Goal: Contribute content: Add original content to the website for others to see

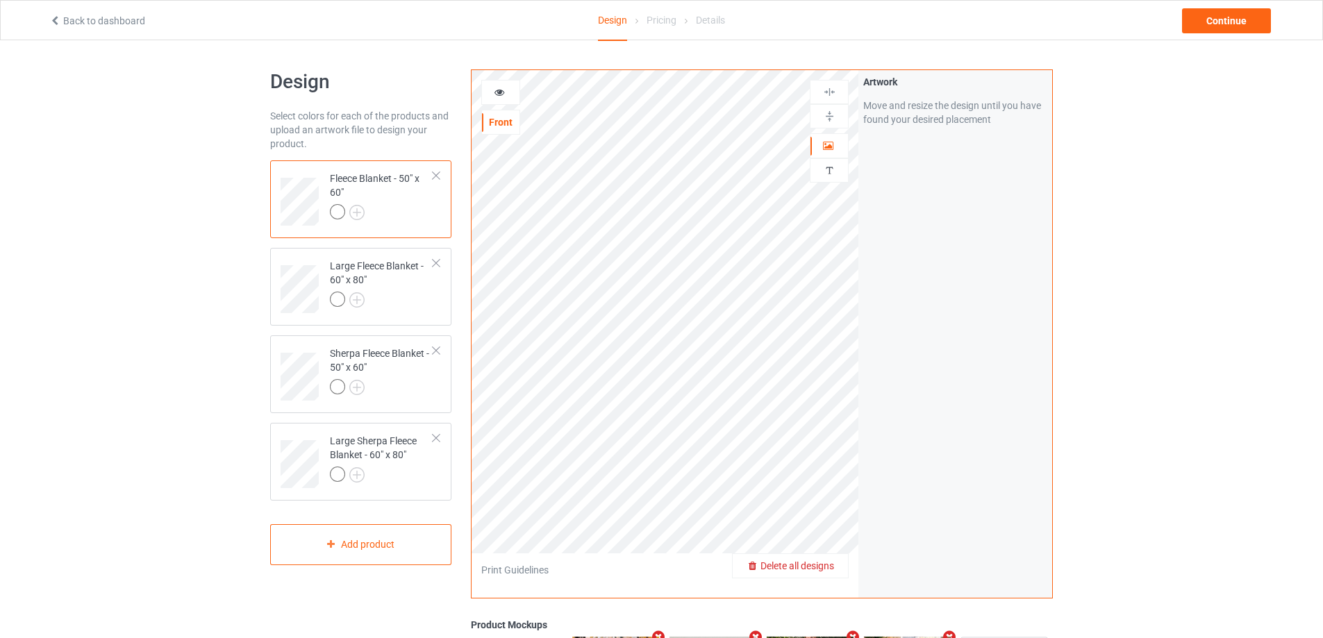
click at [826, 567] on span "Delete all designs" at bounding box center [797, 565] width 74 height 11
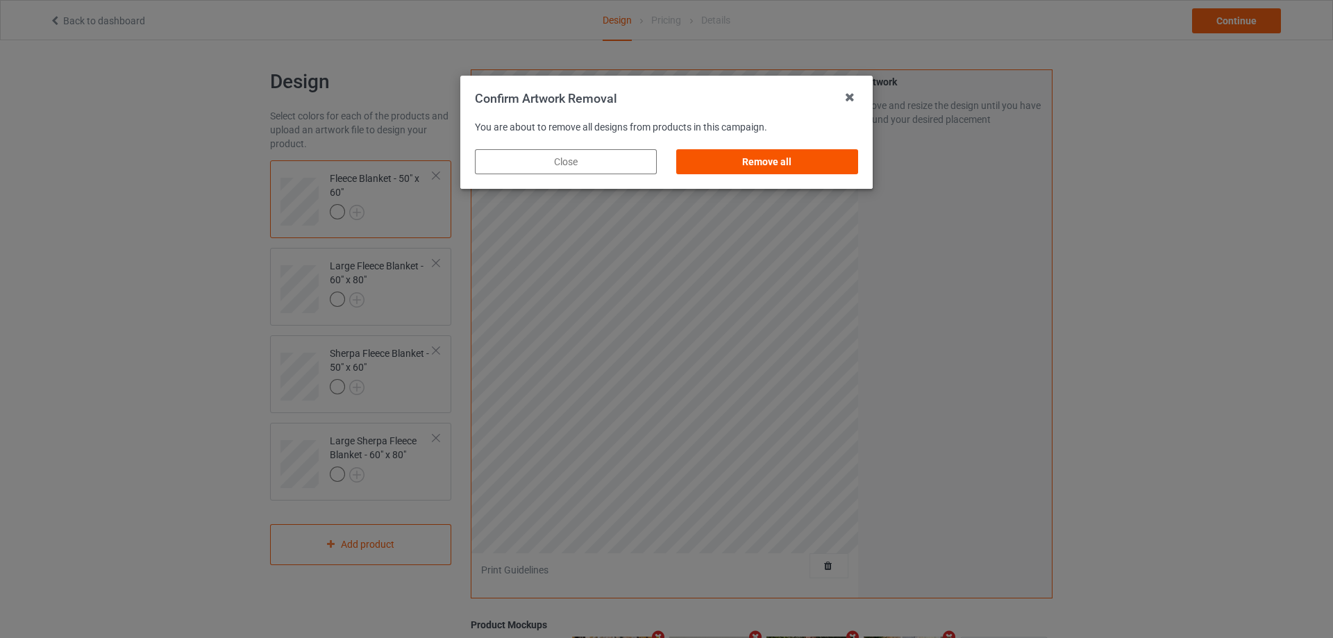
click at [807, 169] on div "Remove all" at bounding box center [767, 161] width 182 height 25
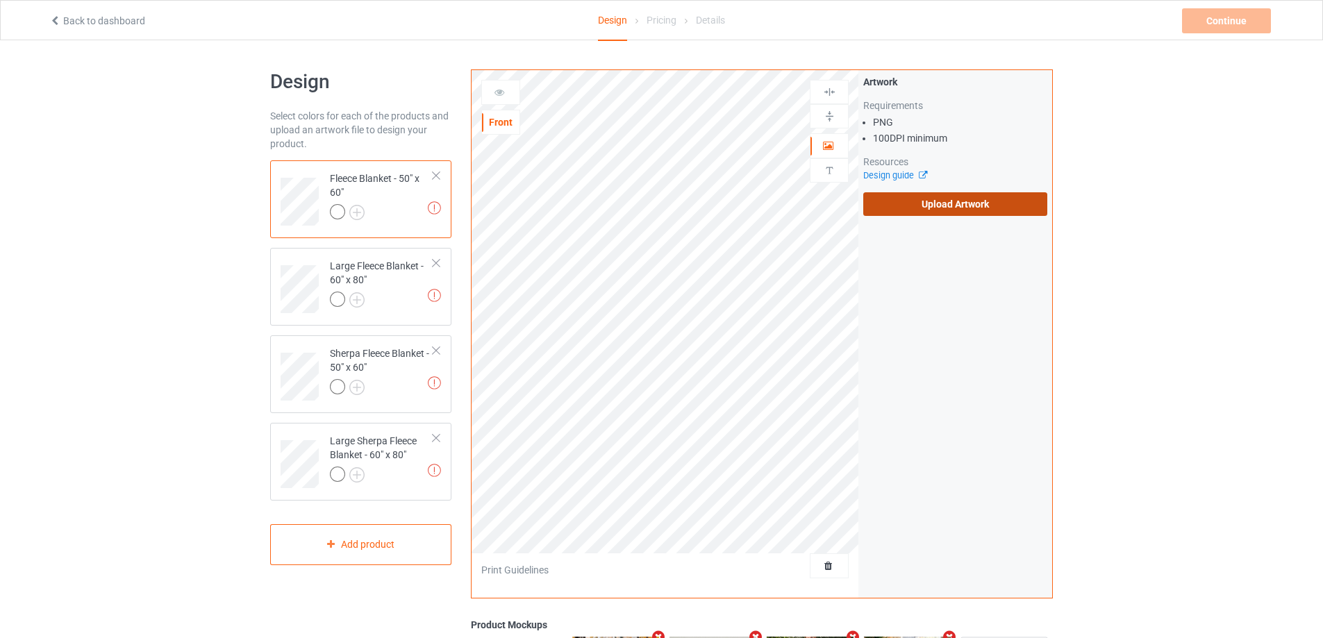
click at [905, 206] on label "Upload Artwork" at bounding box center [955, 204] width 184 height 24
click at [0, 0] on input "Upload Artwork" at bounding box center [0, 0] width 0 height 0
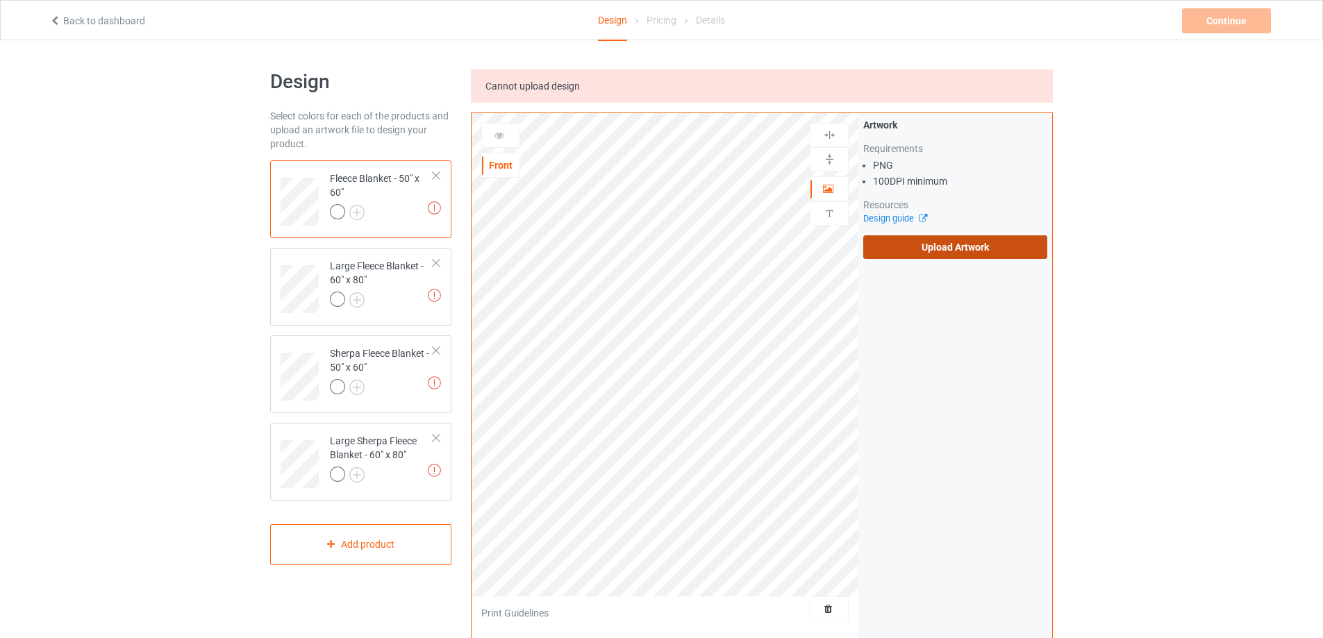
click at [924, 244] on label "Upload Artwork" at bounding box center [955, 247] width 184 height 24
click at [0, 0] on input "Upload Artwork" at bounding box center [0, 0] width 0 height 0
click at [954, 258] on label "Upload Artwork" at bounding box center [955, 247] width 184 height 24
click at [0, 0] on input "Upload Artwork" at bounding box center [0, 0] width 0 height 0
click at [1026, 257] on label "Upload Artwork" at bounding box center [955, 247] width 184 height 24
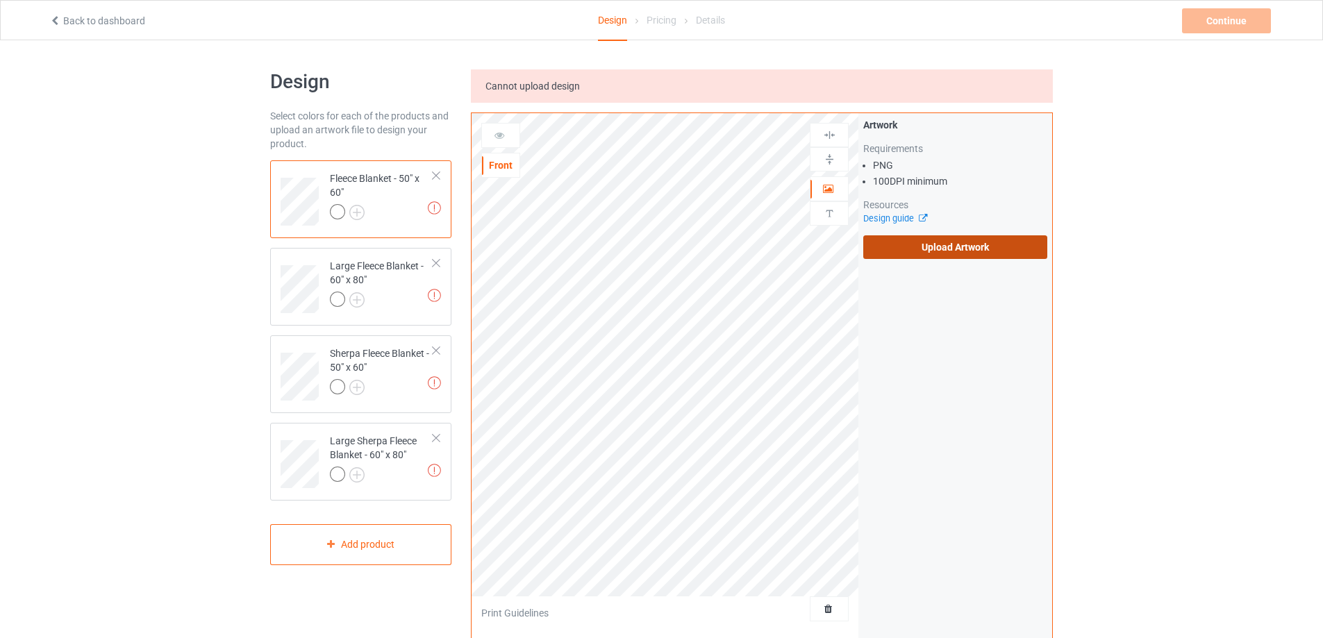
click at [0, 0] on input "Upload Artwork" at bounding box center [0, 0] width 0 height 0
click at [908, 257] on label "Upload Artwork" at bounding box center [955, 247] width 184 height 24
click at [0, 0] on input "Upload Artwork" at bounding box center [0, 0] width 0 height 0
click at [829, 615] on div "Delete all designs" at bounding box center [790, 609] width 115 height 14
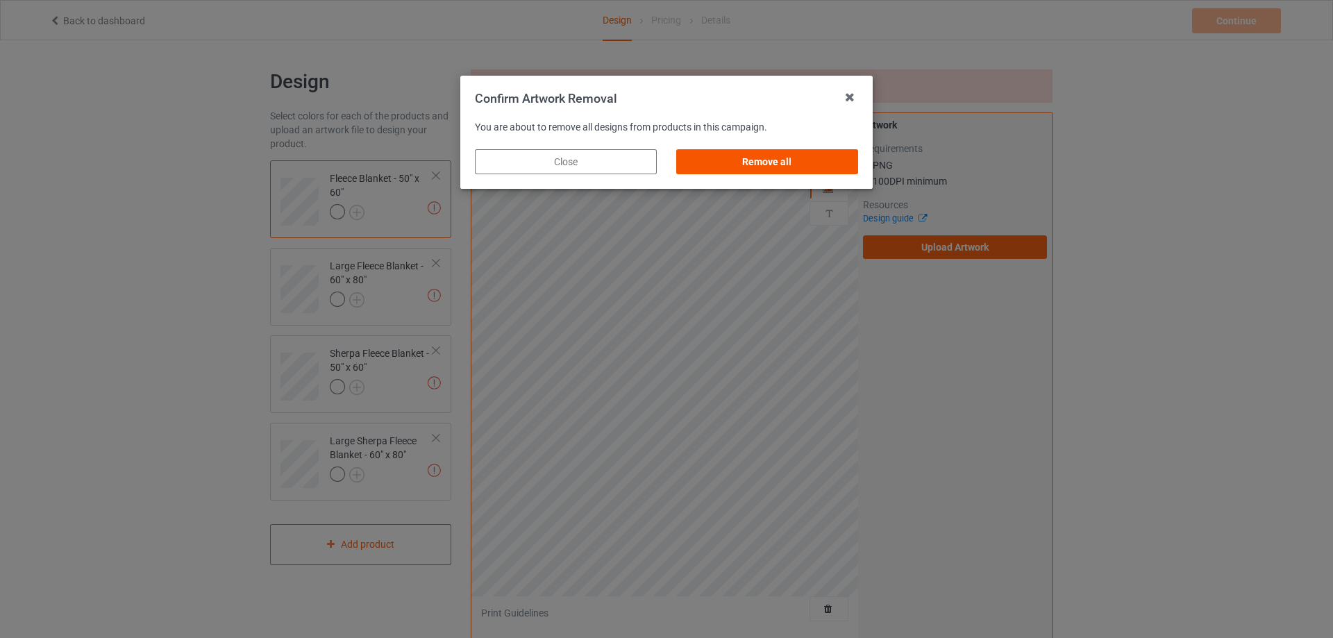
click at [748, 162] on div "Remove all" at bounding box center [767, 161] width 182 height 25
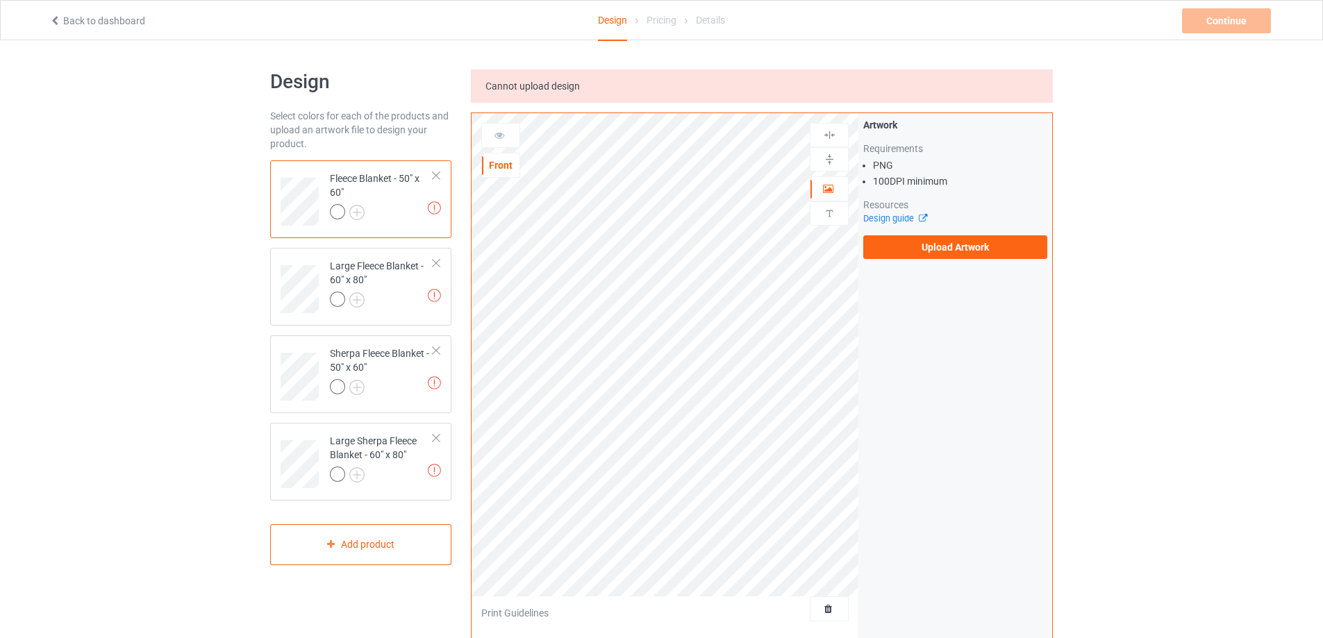
click at [938, 260] on div "Artwork Requirements PNG 100 DPI minimum Resources Design guide Upload Artwork" at bounding box center [955, 188] width 194 height 151
click at [942, 253] on label "Upload Artwork" at bounding box center [955, 247] width 184 height 24
click at [0, 0] on input "Upload Artwork" at bounding box center [0, 0] width 0 height 0
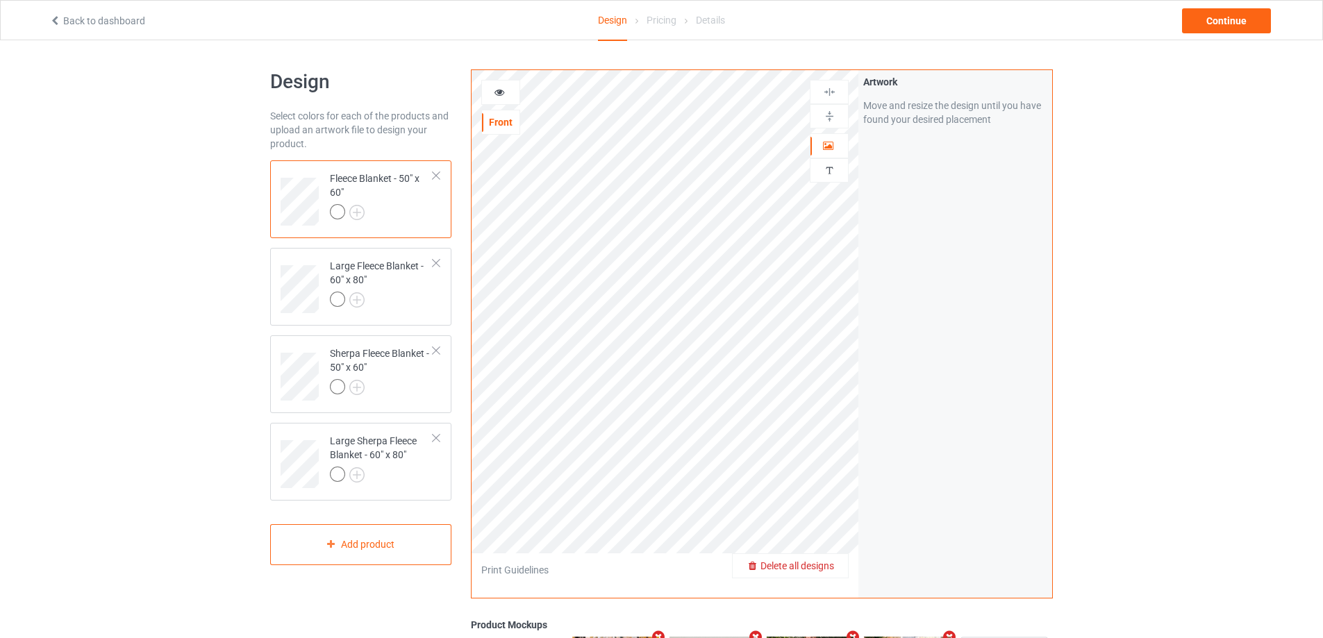
click at [833, 563] on span "Delete all designs" at bounding box center [797, 565] width 74 height 11
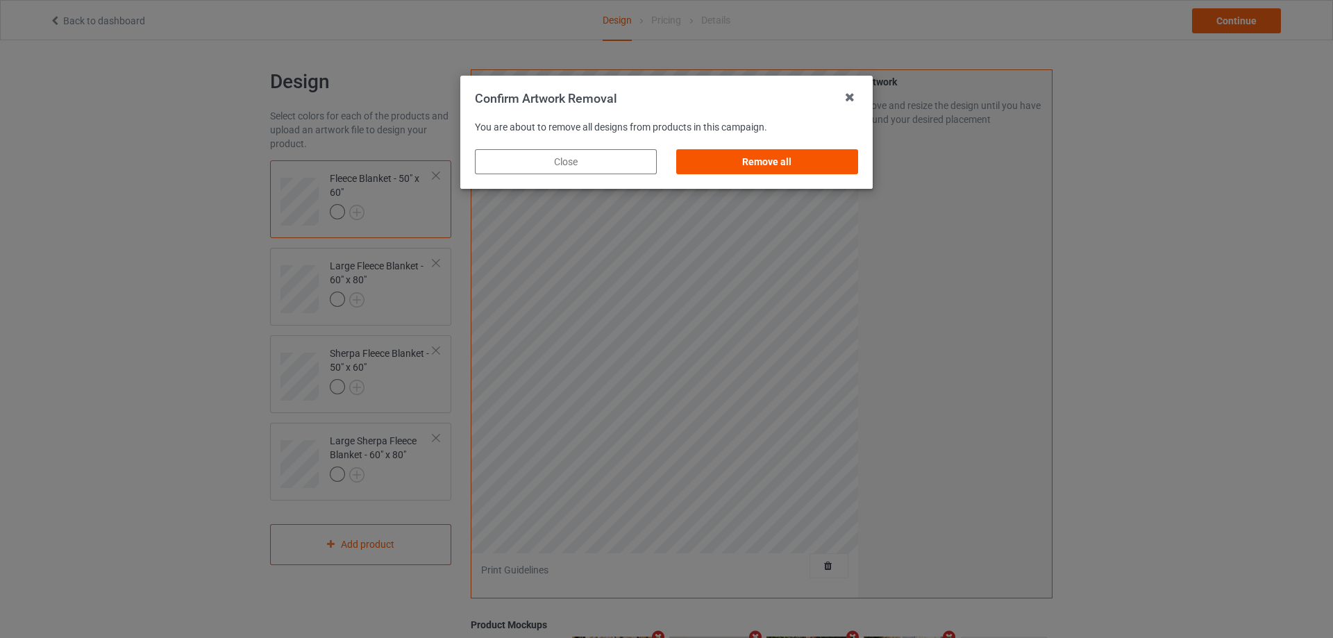
click at [754, 158] on div "Remove all" at bounding box center [767, 161] width 182 height 25
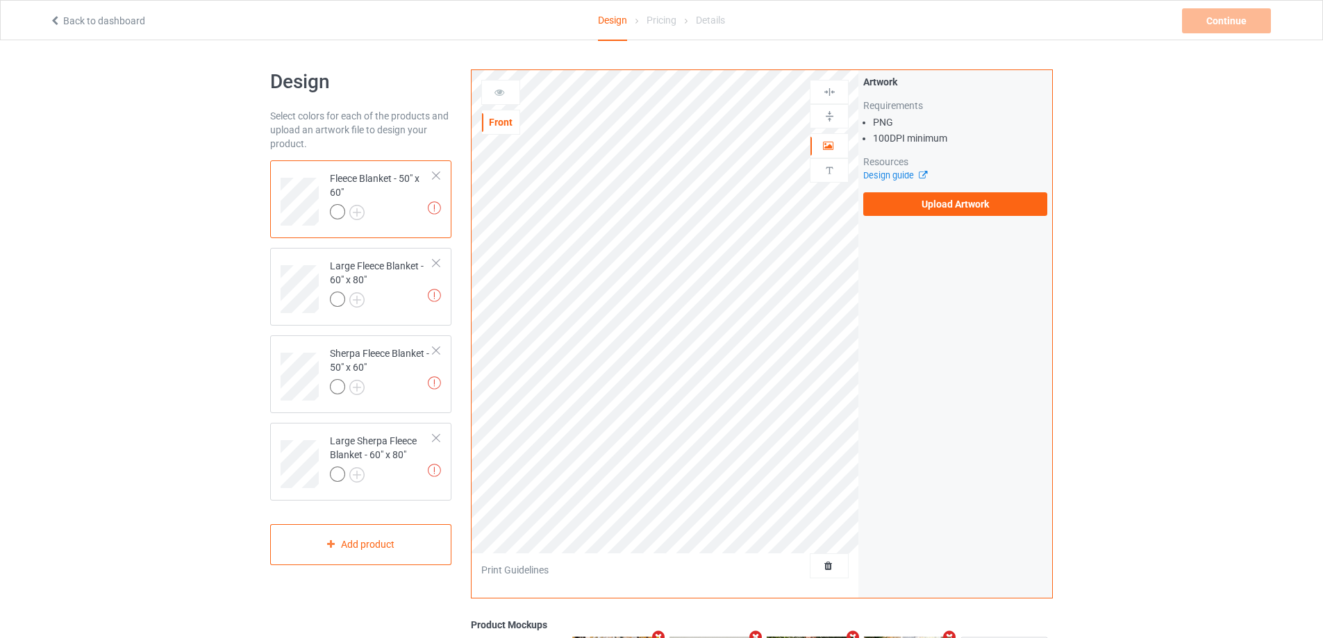
click at [893, 183] on div "Artwork Requirements PNG 100 DPI minimum Resources Design guide Upload Artwork" at bounding box center [955, 145] width 184 height 141
click at [900, 198] on label "Upload Artwork" at bounding box center [955, 204] width 184 height 24
click at [0, 0] on input "Upload Artwork" at bounding box center [0, 0] width 0 height 0
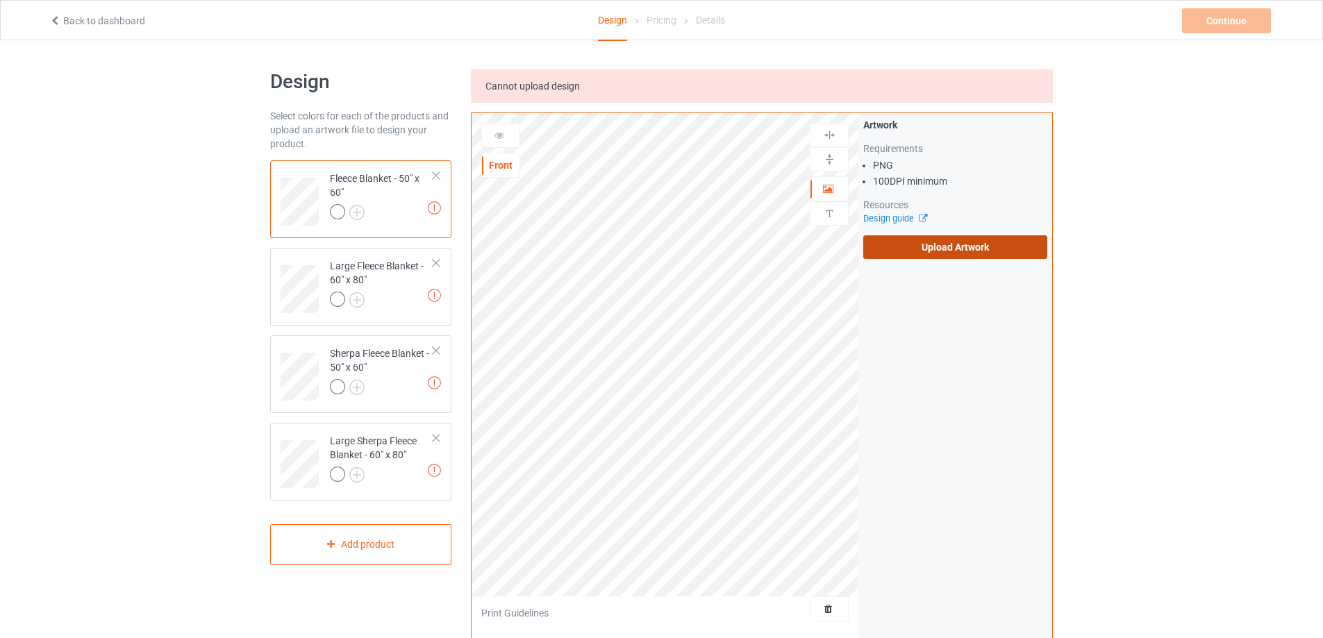
click at [870, 241] on label "Upload Artwork" at bounding box center [955, 247] width 184 height 24
click at [0, 0] on input "Upload Artwork" at bounding box center [0, 0] width 0 height 0
click at [976, 244] on label "Upload Artwork" at bounding box center [955, 247] width 184 height 24
click at [0, 0] on input "Upload Artwork" at bounding box center [0, 0] width 0 height 0
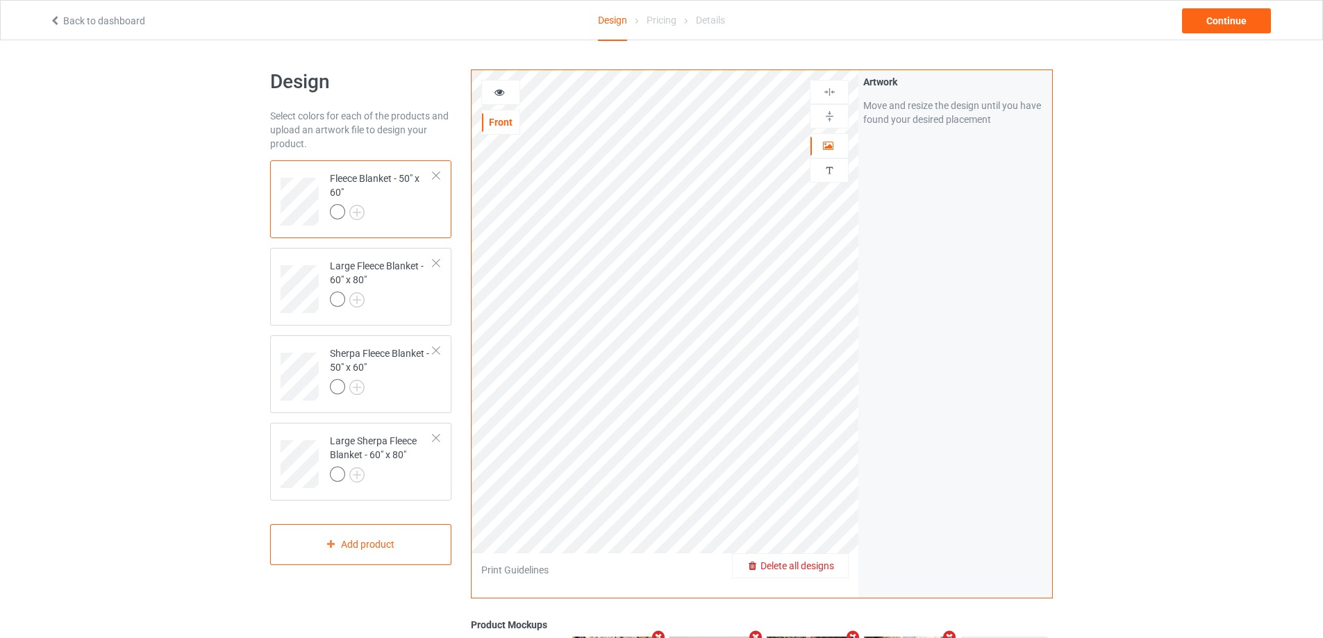
click at [829, 565] on span "Delete all designs" at bounding box center [797, 565] width 74 height 11
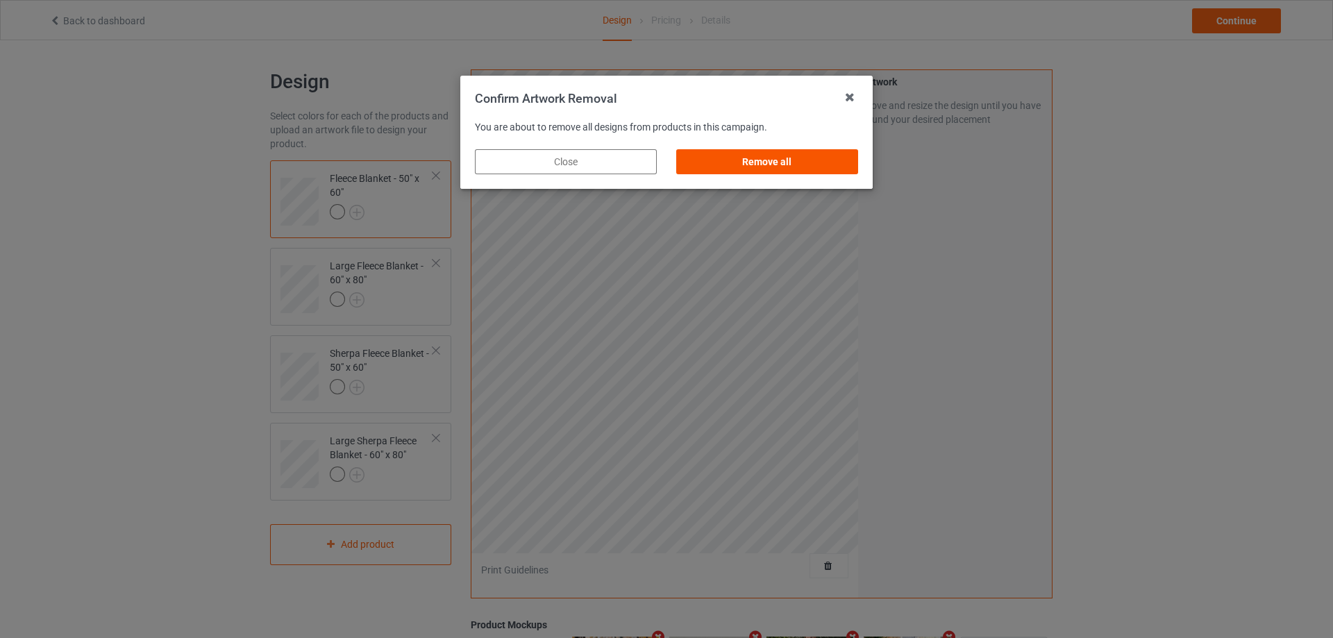
click at [748, 165] on div "Remove all" at bounding box center [767, 161] width 182 height 25
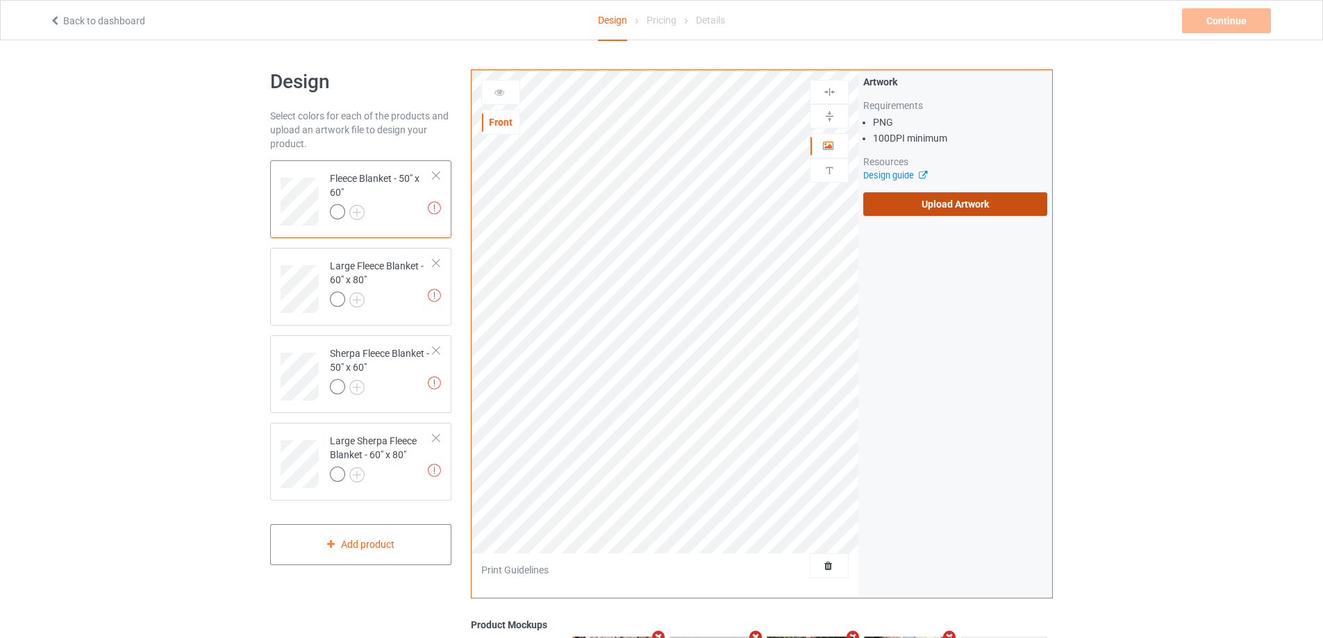
click at [921, 210] on label "Upload Artwork" at bounding box center [955, 204] width 184 height 24
click at [0, 0] on input "Upload Artwork" at bounding box center [0, 0] width 0 height 0
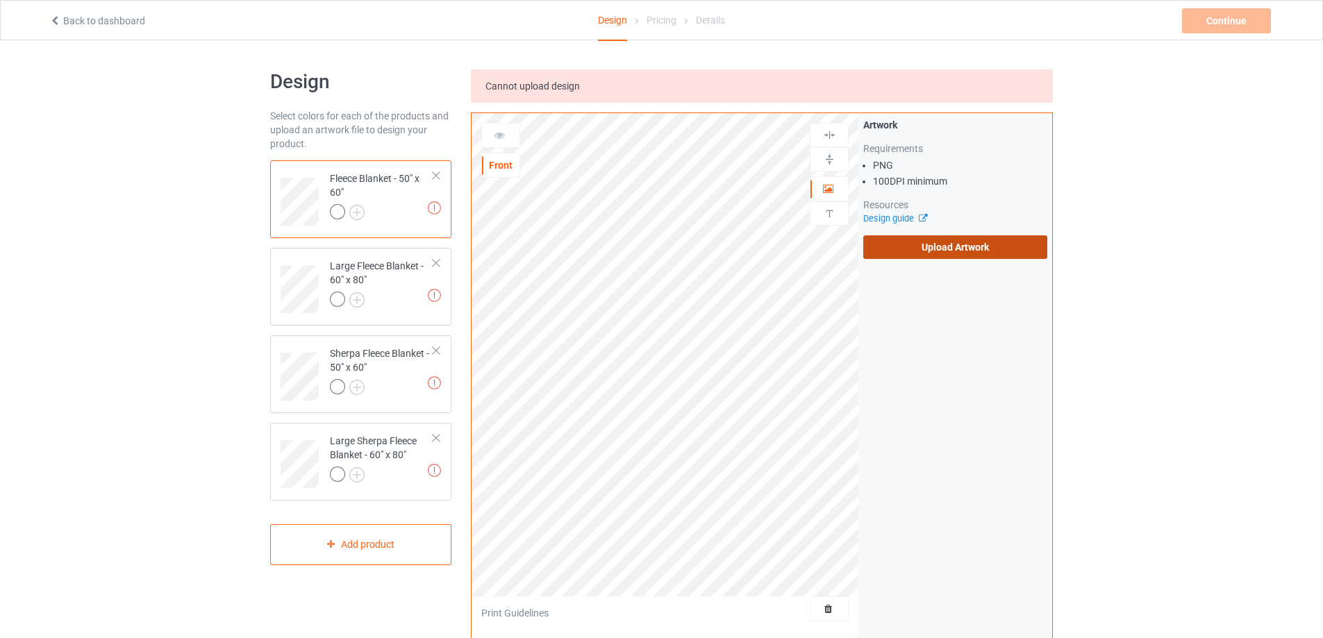
click at [907, 249] on label "Upload Artwork" at bounding box center [955, 247] width 184 height 24
click at [0, 0] on input "Upload Artwork" at bounding box center [0, 0] width 0 height 0
click at [929, 257] on label "Upload Artwork" at bounding box center [955, 247] width 184 height 24
click at [0, 0] on input "Upload Artwork" at bounding box center [0, 0] width 0 height 0
click at [910, 256] on label "Upload Artwork" at bounding box center [955, 247] width 184 height 24
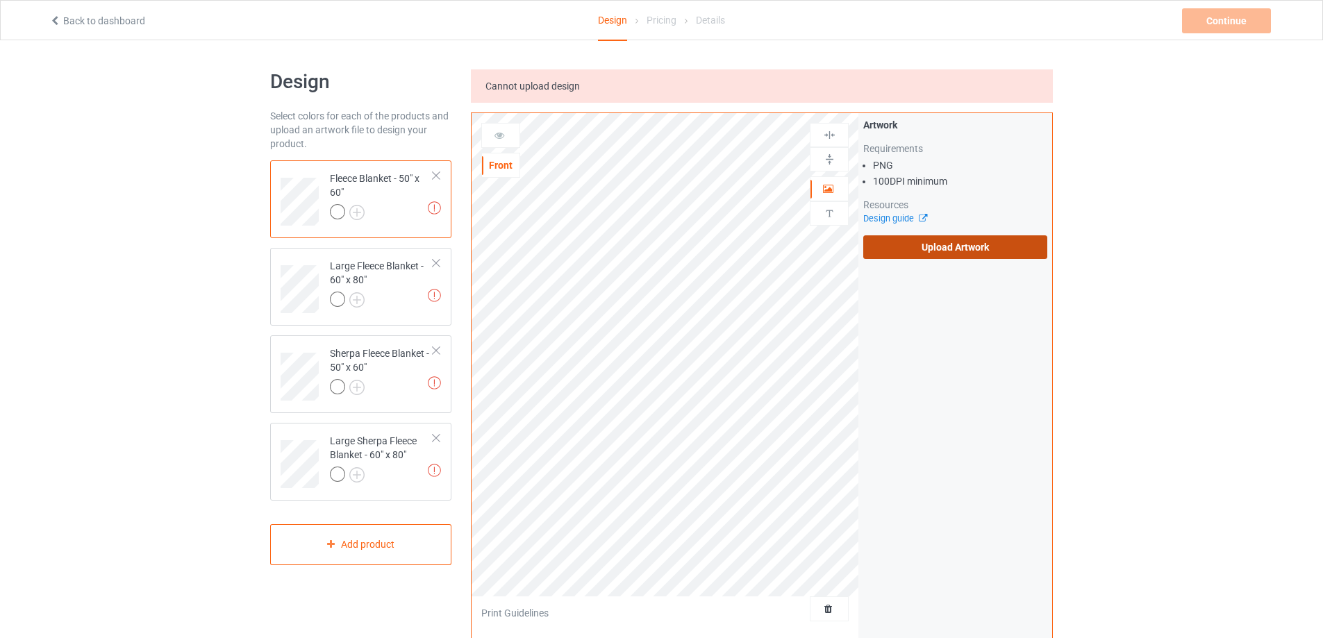
click at [0, 0] on input "Upload Artwork" at bounding box center [0, 0] width 0 height 0
click at [900, 252] on label "Upload Artwork" at bounding box center [955, 247] width 184 height 24
click at [0, 0] on input "Upload Artwork" at bounding box center [0, 0] width 0 height 0
click at [934, 245] on label "Upload Artwork" at bounding box center [955, 247] width 184 height 24
click at [0, 0] on input "Upload Artwork" at bounding box center [0, 0] width 0 height 0
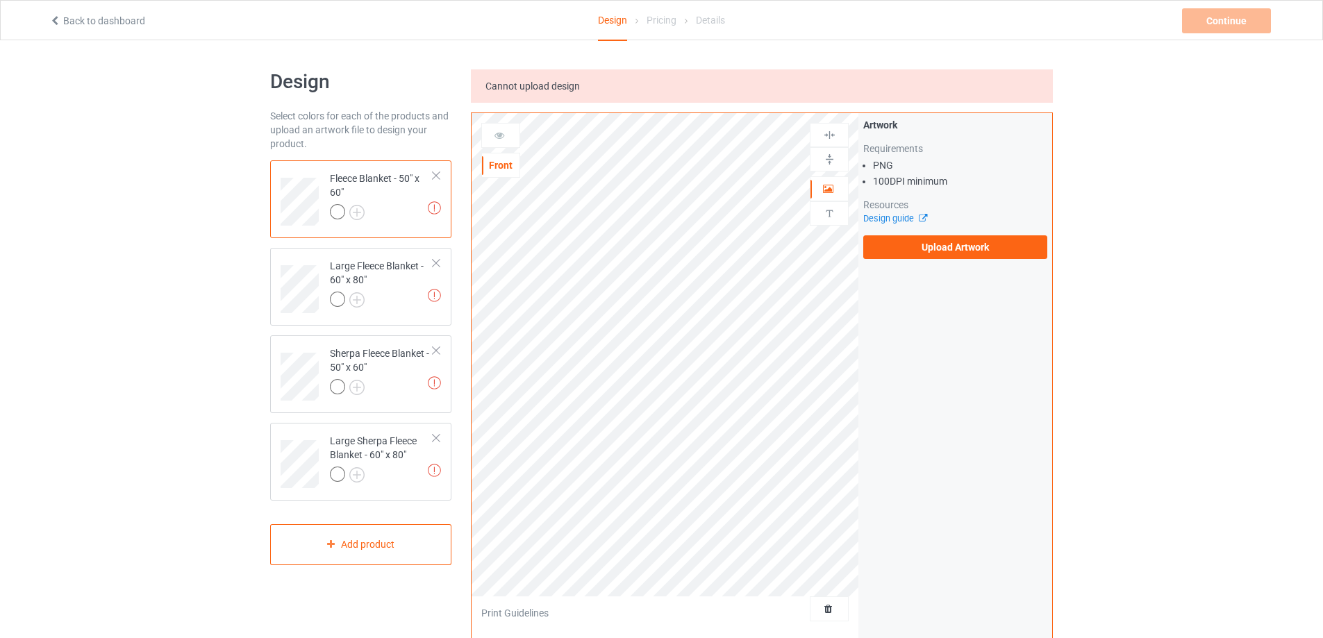
click at [917, 260] on div "Artwork Requirements PNG 100 DPI minimum Resources Design guide Upload Artwork" at bounding box center [955, 188] width 194 height 151
click at [917, 248] on label "Upload Artwork" at bounding box center [955, 247] width 184 height 24
click at [0, 0] on input "Upload Artwork" at bounding box center [0, 0] width 0 height 0
click at [979, 244] on label "Upload Artwork" at bounding box center [955, 247] width 184 height 24
click at [0, 0] on input "Upload Artwork" at bounding box center [0, 0] width 0 height 0
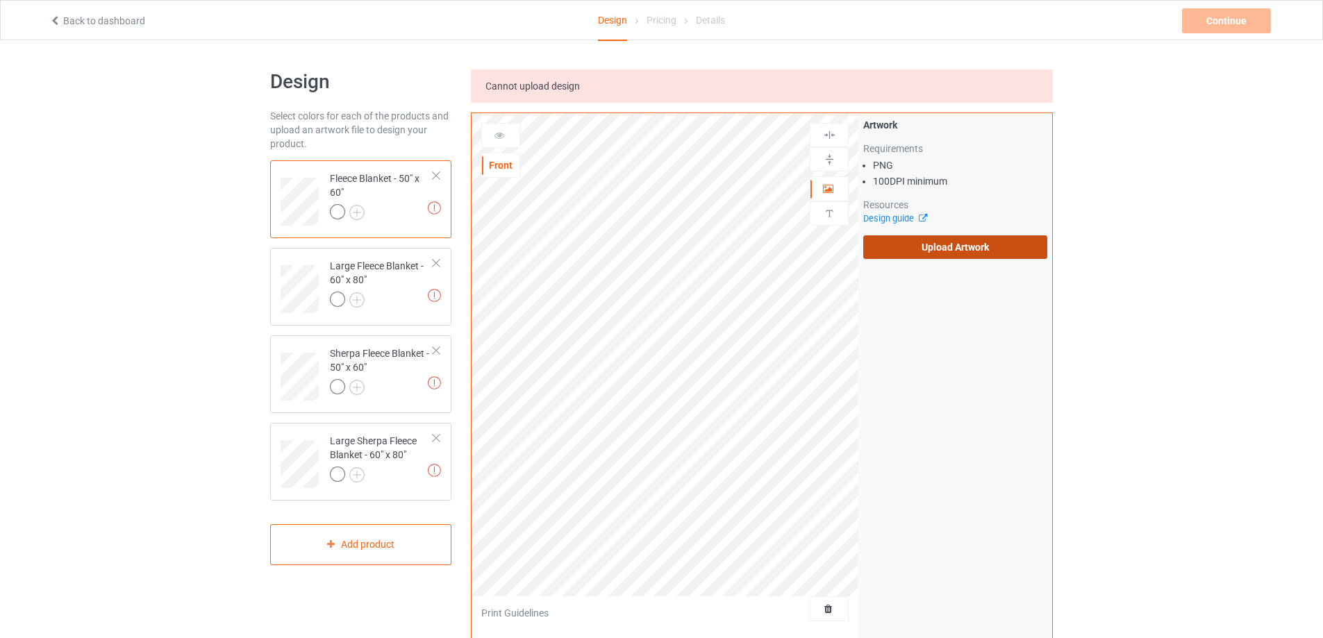
click at [969, 246] on label "Upload Artwork" at bounding box center [955, 247] width 184 height 24
click at [0, 0] on input "Upload Artwork" at bounding box center [0, 0] width 0 height 0
click at [895, 246] on label "Upload Artwork" at bounding box center [955, 247] width 184 height 24
click at [0, 0] on input "Upload Artwork" at bounding box center [0, 0] width 0 height 0
click at [984, 240] on label "Upload Artwork" at bounding box center [955, 247] width 184 height 24
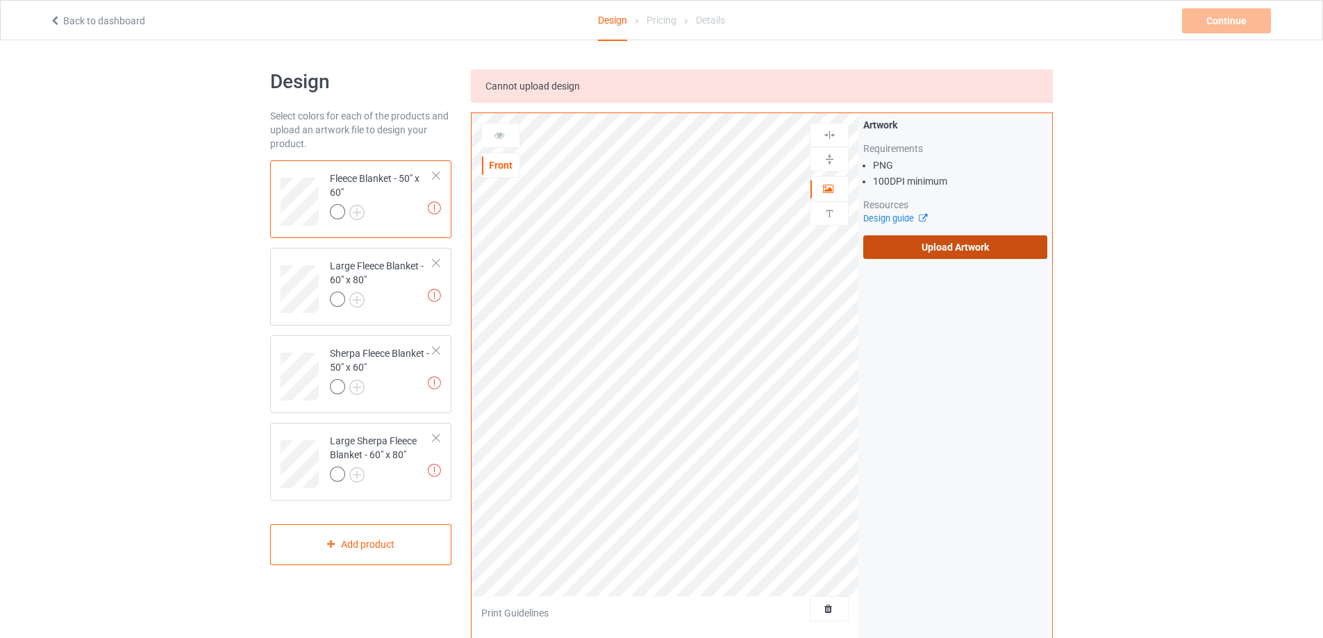
click at [0, 0] on input "Upload Artwork" at bounding box center [0, 0] width 0 height 0
click at [415, 297] on div at bounding box center [381, 301] width 103 height 19
click at [1005, 249] on label "Upload Artwork" at bounding box center [955, 247] width 184 height 24
click at [0, 0] on input "Upload Artwork" at bounding box center [0, 0] width 0 height 0
click at [887, 242] on label "Upload Artwork" at bounding box center [955, 247] width 184 height 24
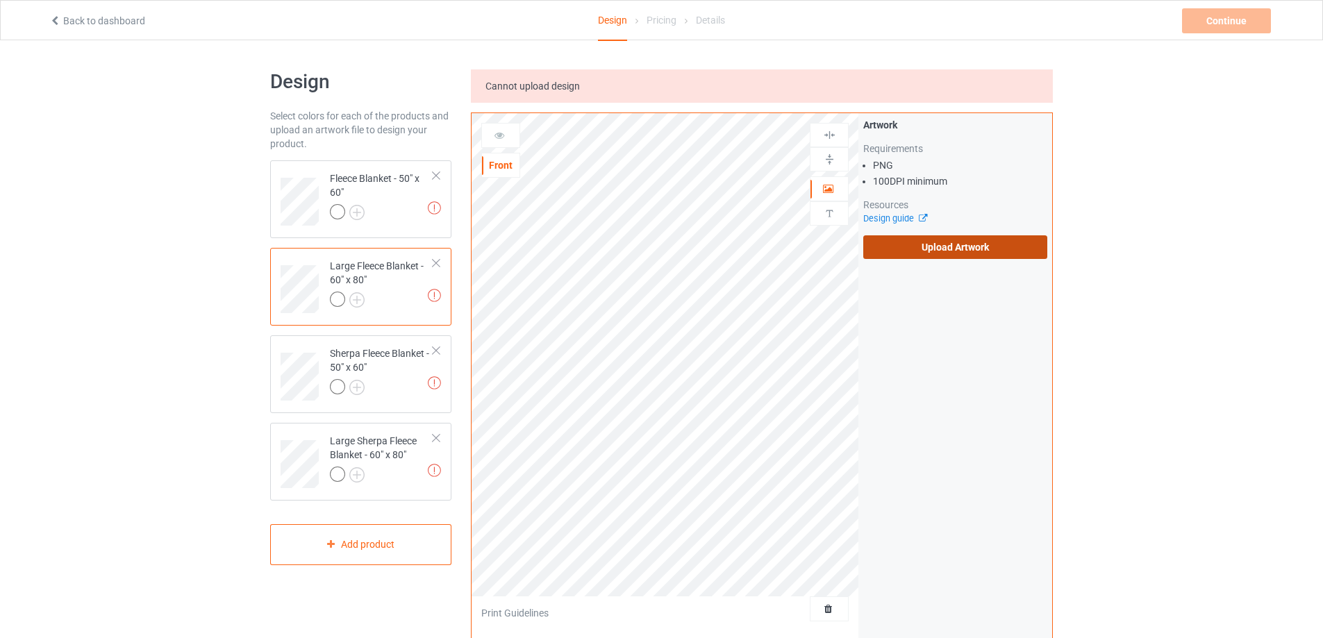
click at [0, 0] on input "Upload Artwork" at bounding box center [0, 0] width 0 height 0
click at [955, 244] on label "Upload Artwork" at bounding box center [955, 247] width 184 height 24
click at [0, 0] on input "Upload Artwork" at bounding box center [0, 0] width 0 height 0
click at [388, 220] on div at bounding box center [381, 213] width 103 height 19
click at [371, 442] on div "Large Sherpa Fleece Blanket - 60" x 80"" at bounding box center [381, 457] width 103 height 47
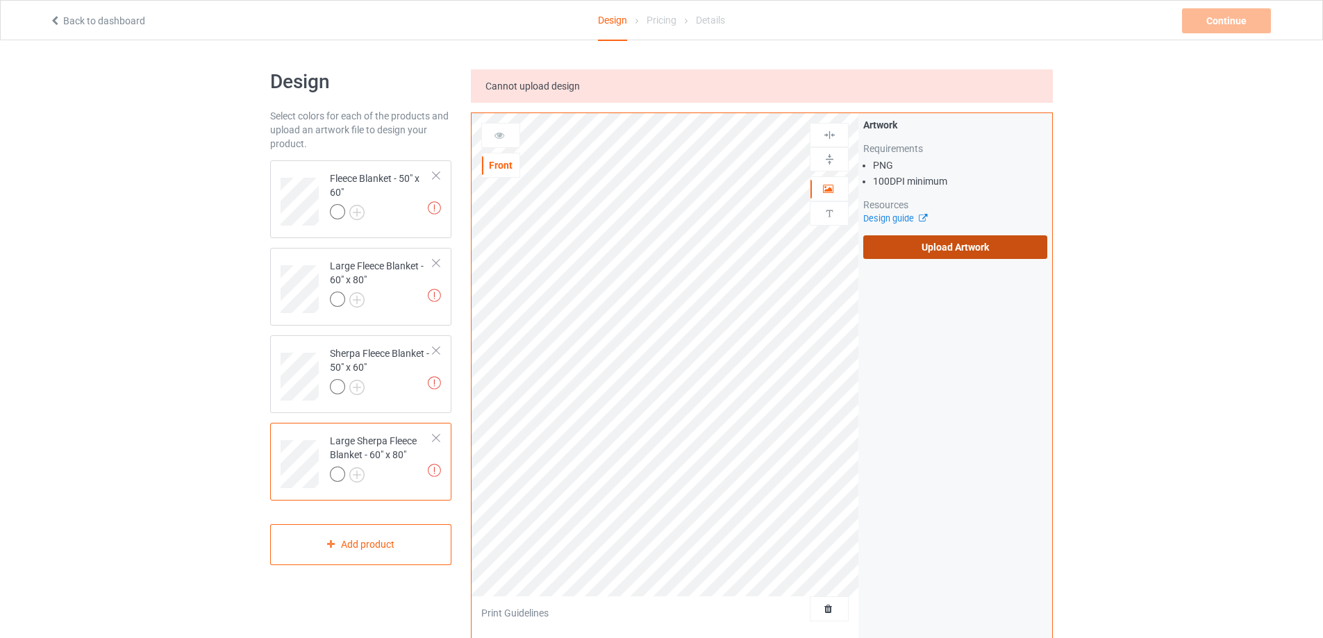
click at [970, 240] on label "Upload Artwork" at bounding box center [955, 247] width 184 height 24
click at [0, 0] on input "Upload Artwork" at bounding box center [0, 0] width 0 height 0
click at [950, 249] on label "Upload Artwork" at bounding box center [955, 247] width 184 height 24
click at [0, 0] on input "Upload Artwork" at bounding box center [0, 0] width 0 height 0
click at [412, 201] on div "Fleece Blanket - 50" x 60"" at bounding box center [381, 195] width 103 height 47
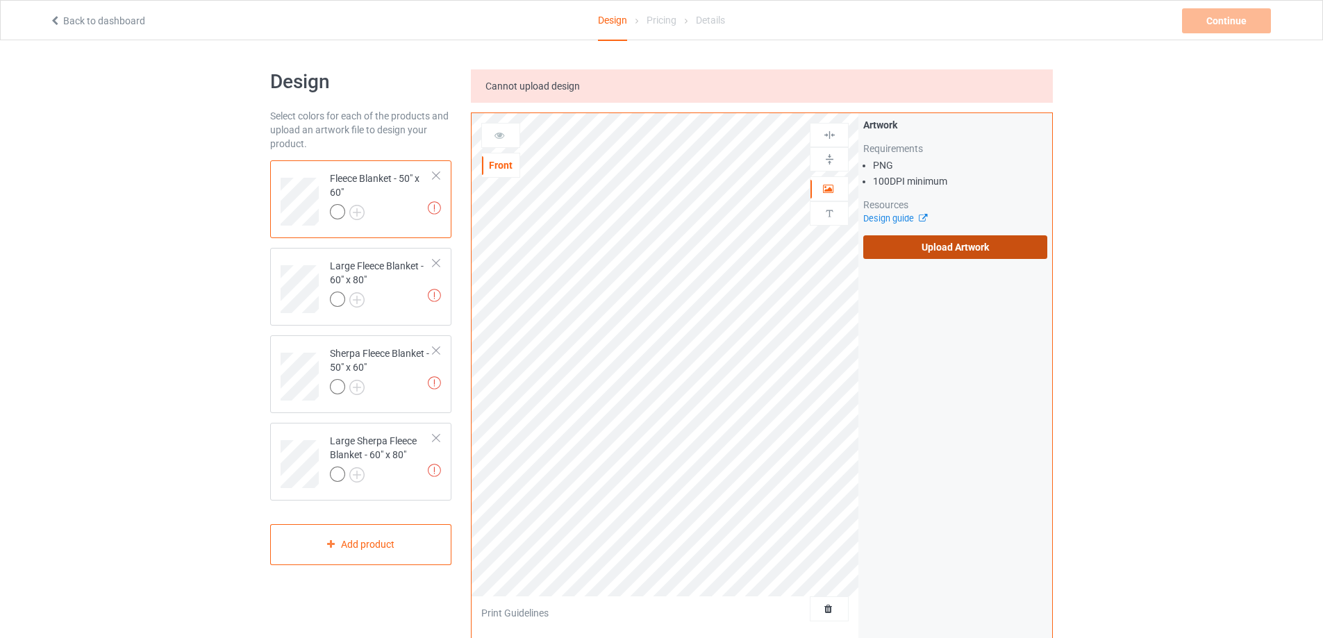
click at [921, 252] on label "Upload Artwork" at bounding box center [955, 247] width 184 height 24
click at [0, 0] on input "Upload Artwork" at bounding box center [0, 0] width 0 height 0
click at [930, 246] on label "Upload Artwork" at bounding box center [955, 247] width 184 height 24
click at [0, 0] on input "Upload Artwork" at bounding box center [0, 0] width 0 height 0
click at [916, 247] on label "Upload Artwork" at bounding box center [955, 247] width 184 height 24
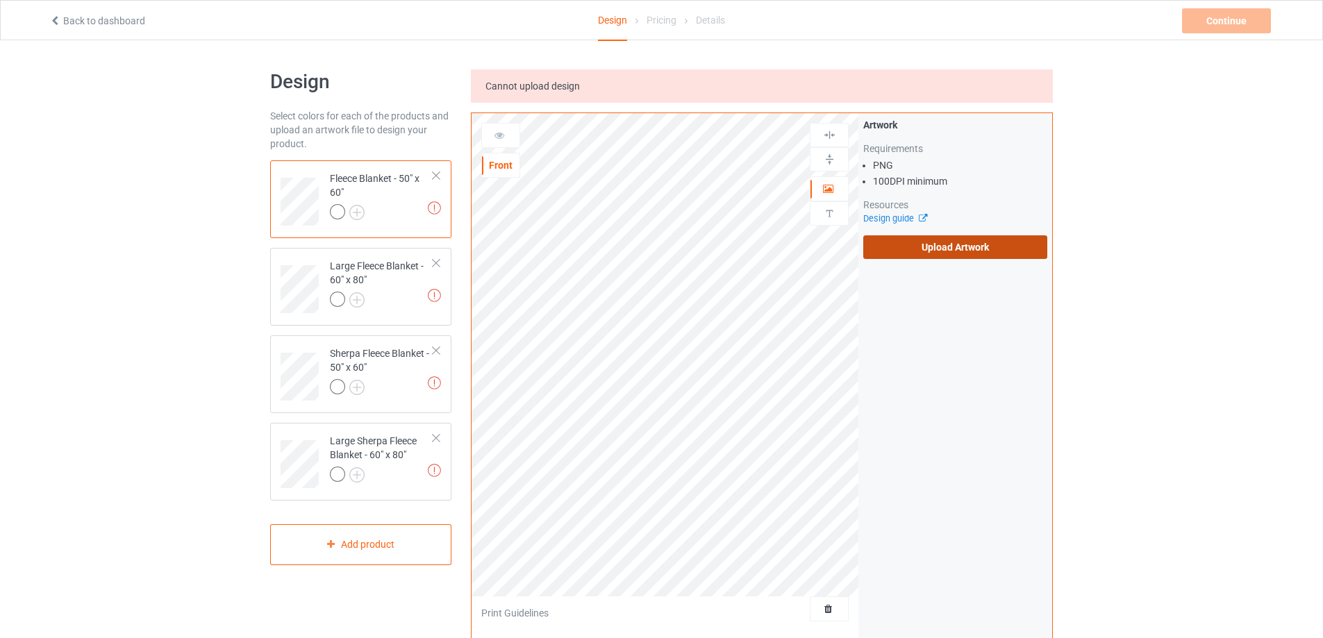
click at [0, 0] on input "Upload Artwork" at bounding box center [0, 0] width 0 height 0
click at [881, 253] on label "Upload Artwork" at bounding box center [955, 247] width 184 height 24
click at [0, 0] on input "Upload Artwork" at bounding box center [0, 0] width 0 height 0
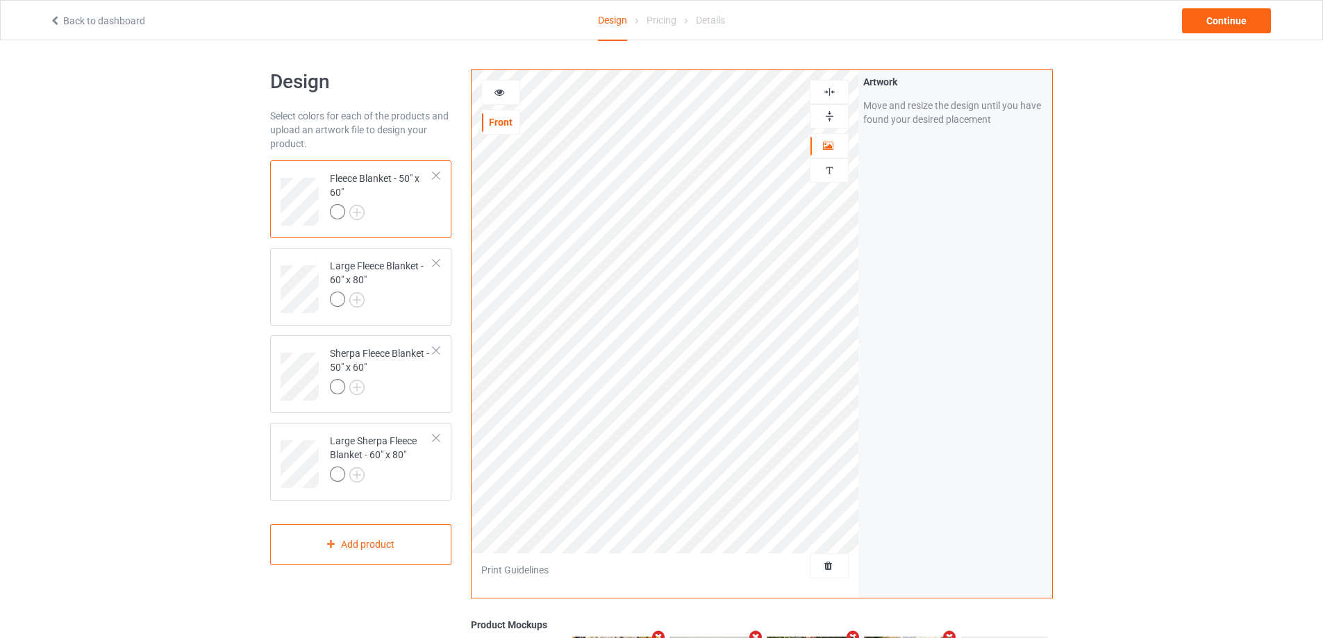
click at [833, 117] on img at bounding box center [829, 116] width 13 height 13
click at [835, 97] on img at bounding box center [829, 91] width 13 height 13
click at [417, 367] on div "Sherpa Fleece Blanket - 50" x 60"" at bounding box center [381, 369] width 103 height 47
click at [824, 117] on img at bounding box center [829, 116] width 13 height 13
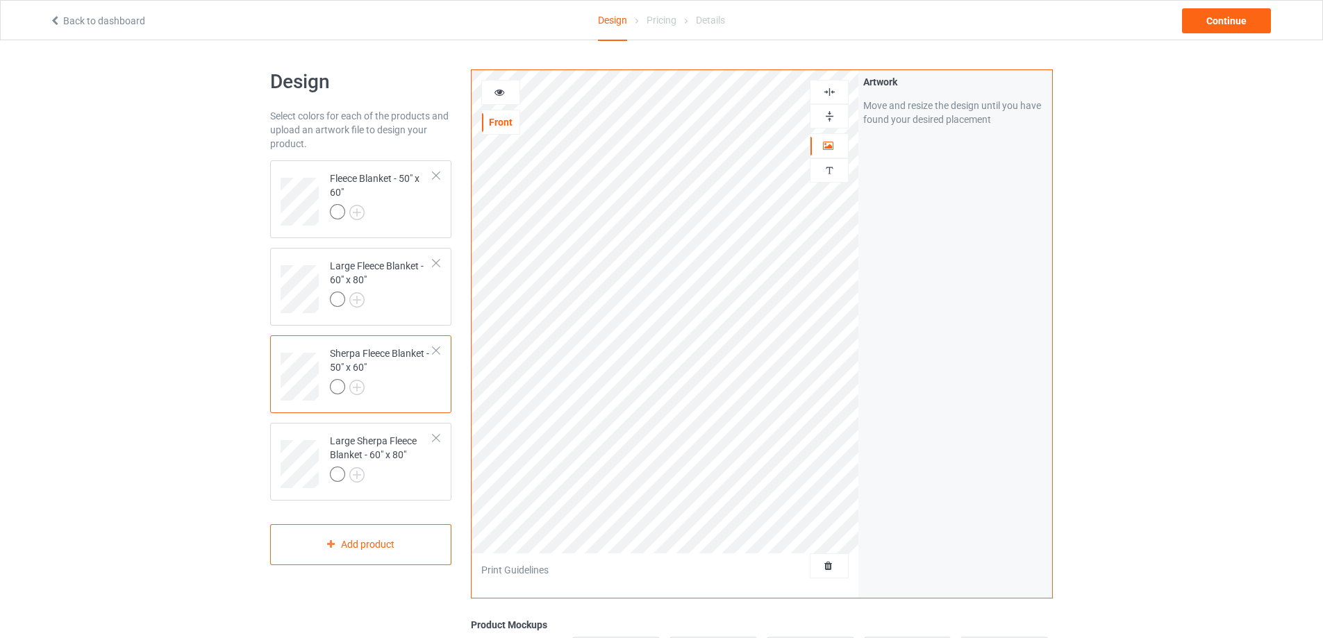
click at [834, 90] on img at bounding box center [829, 91] width 13 height 13
click at [396, 290] on div "Large Fleece Blanket - 60" x 80"" at bounding box center [381, 282] width 103 height 47
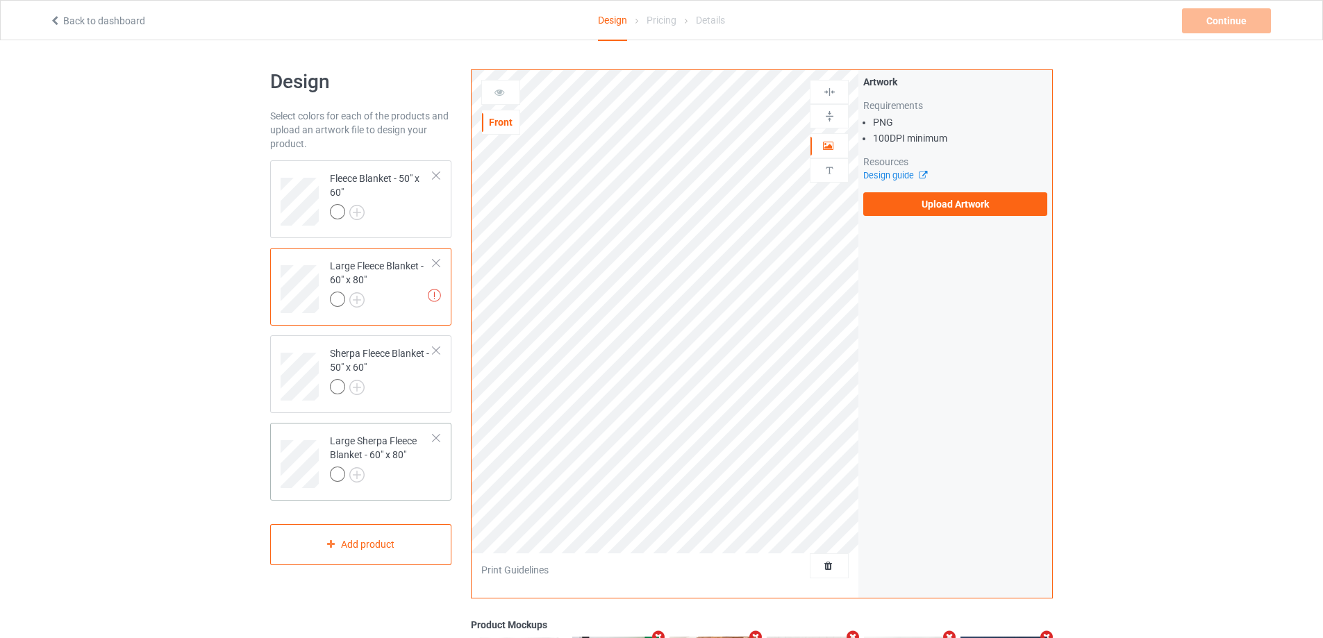
click at [388, 463] on div "Large Sherpa Fleece Blanket - 60" x 80"" at bounding box center [381, 457] width 103 height 47
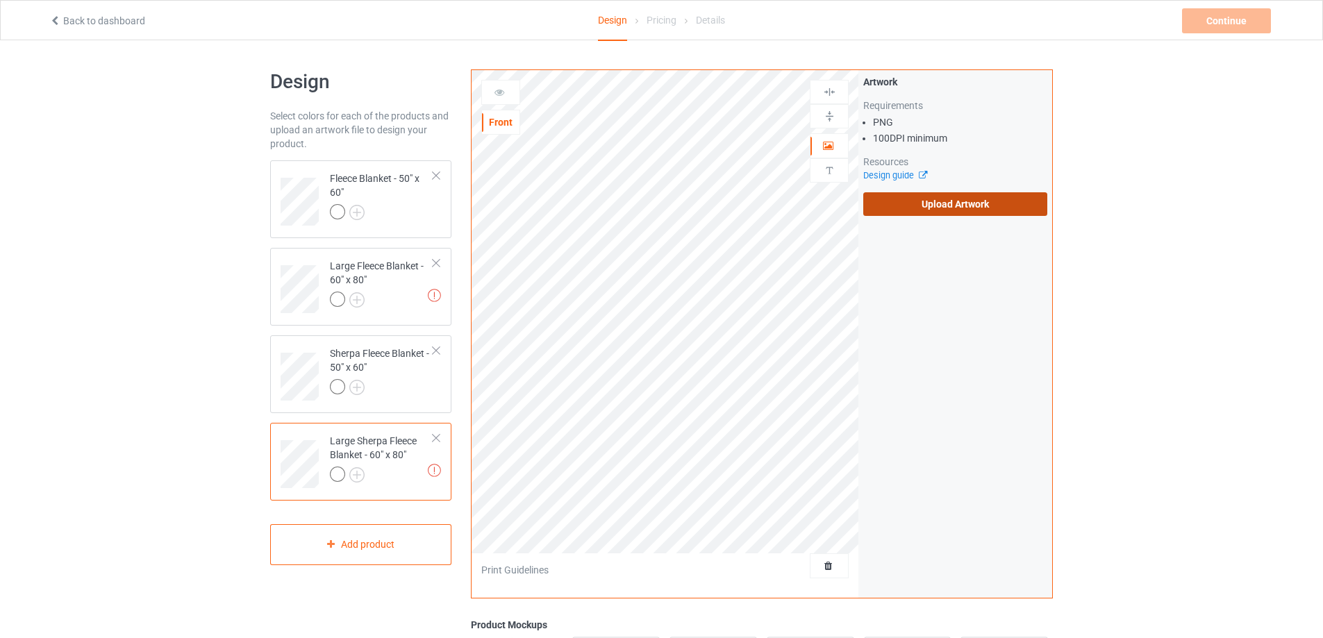
click at [921, 209] on label "Upload Artwork" at bounding box center [955, 204] width 184 height 24
click at [0, 0] on input "Upload Artwork" at bounding box center [0, 0] width 0 height 0
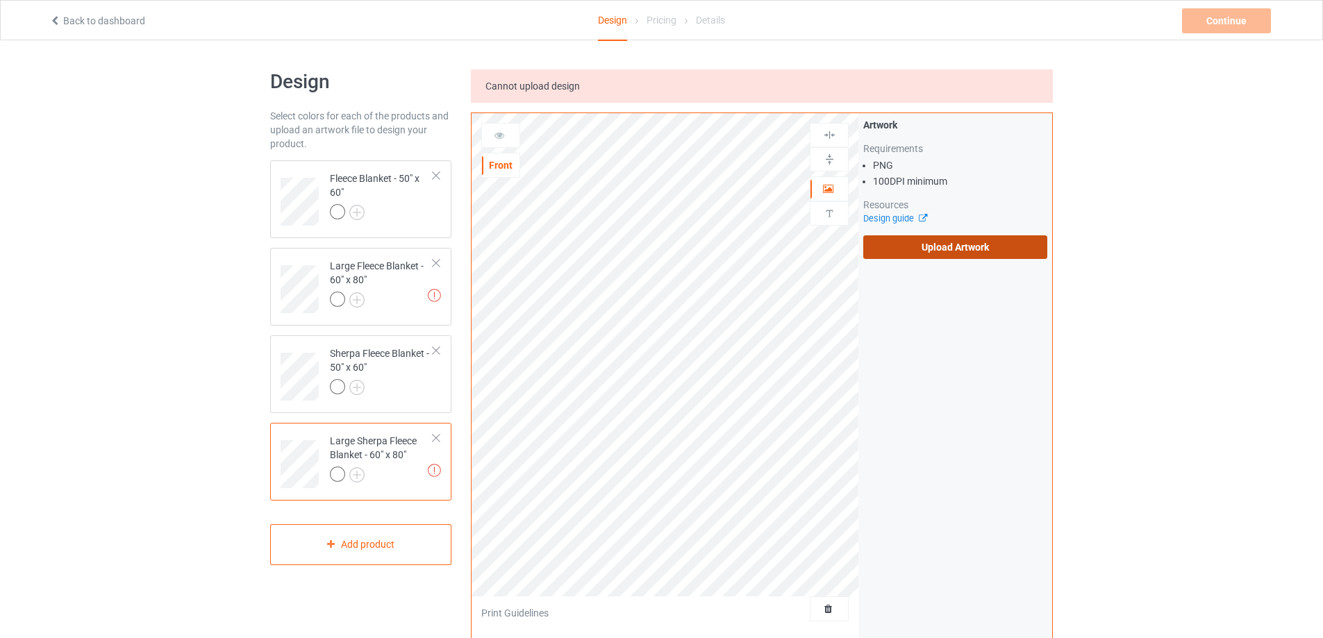
click at [946, 252] on label "Upload Artwork" at bounding box center [955, 247] width 184 height 24
click at [0, 0] on input "Upload Artwork" at bounding box center [0, 0] width 0 height 0
click at [402, 271] on div "Large Fleece Blanket - 60" x 80"" at bounding box center [381, 282] width 103 height 47
click at [971, 242] on label "Upload Artwork" at bounding box center [955, 247] width 184 height 24
click at [0, 0] on input "Upload Artwork" at bounding box center [0, 0] width 0 height 0
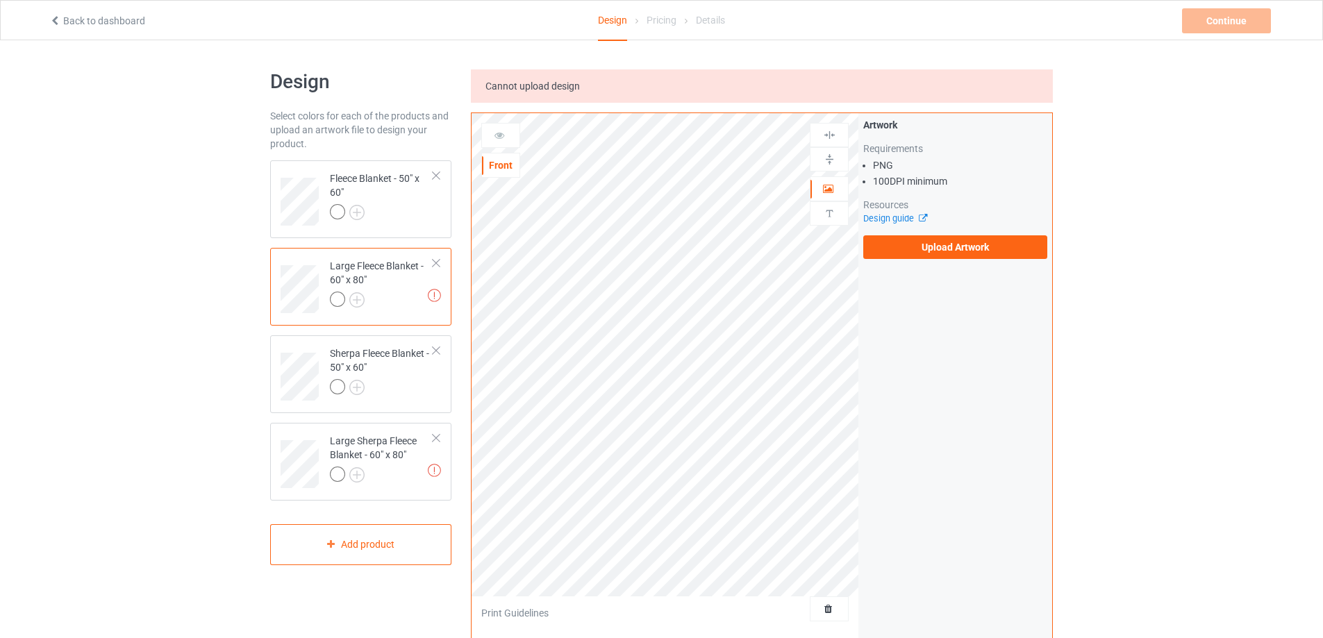
click at [437, 262] on div at bounding box center [436, 263] width 10 height 10
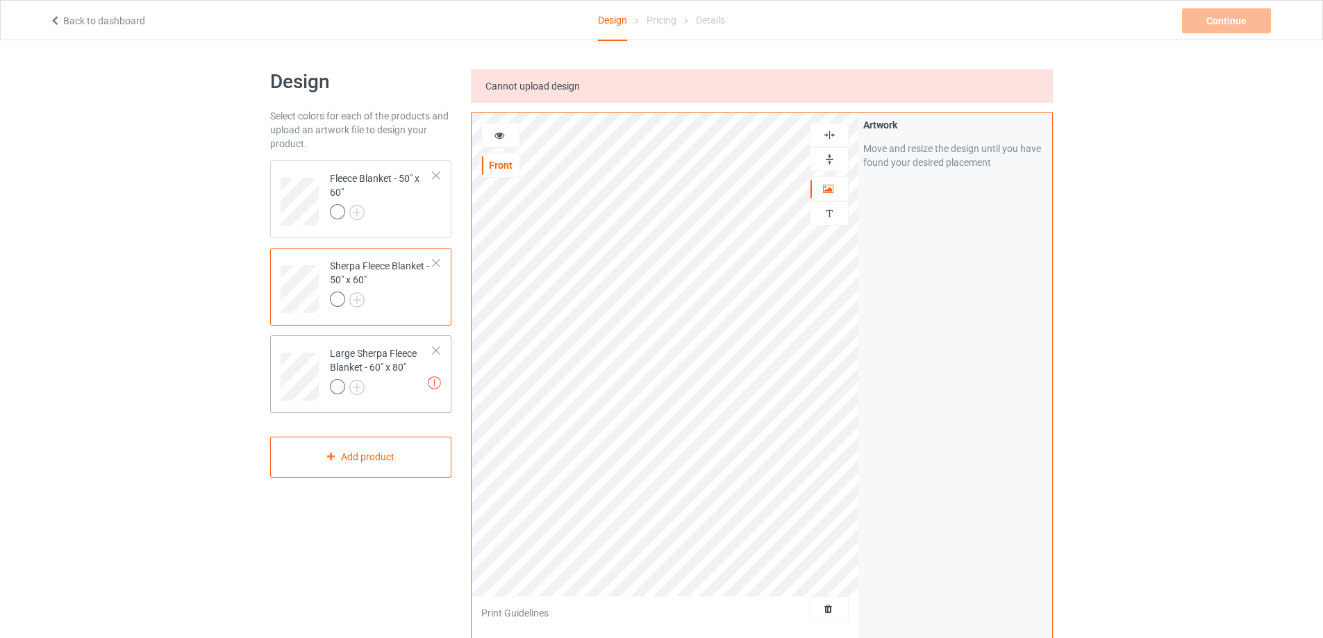
click at [437, 352] on div at bounding box center [436, 351] width 10 height 10
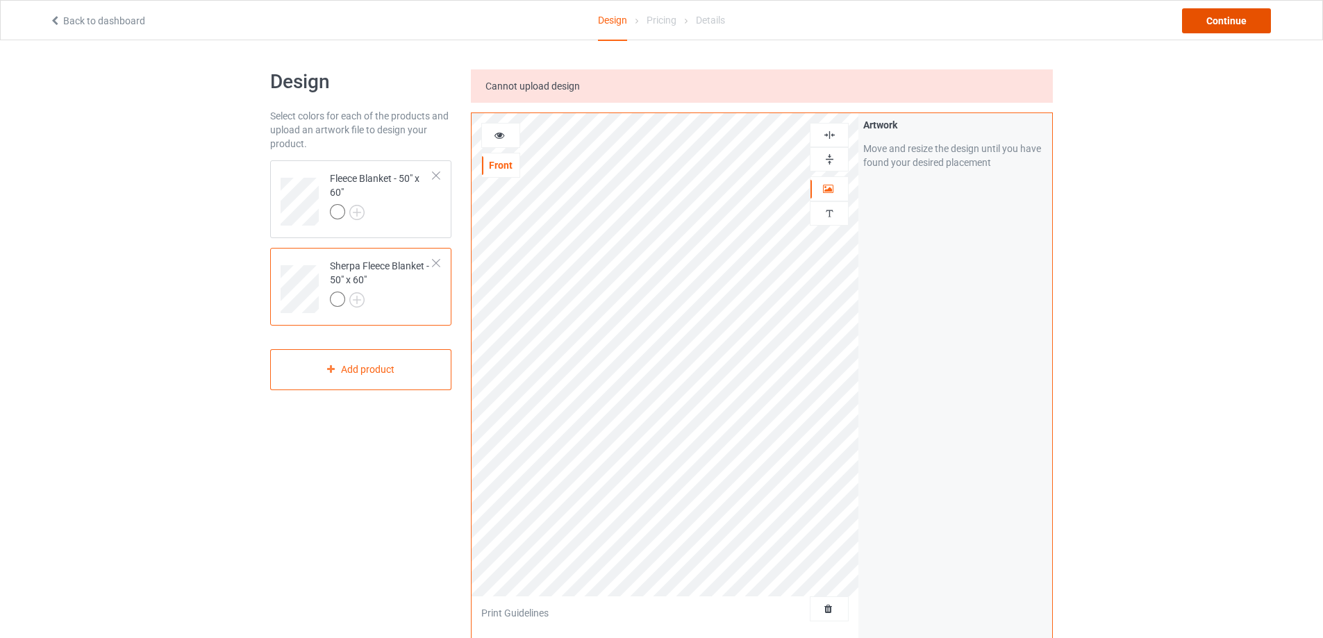
click at [1230, 22] on div "Continue" at bounding box center [1226, 20] width 89 height 25
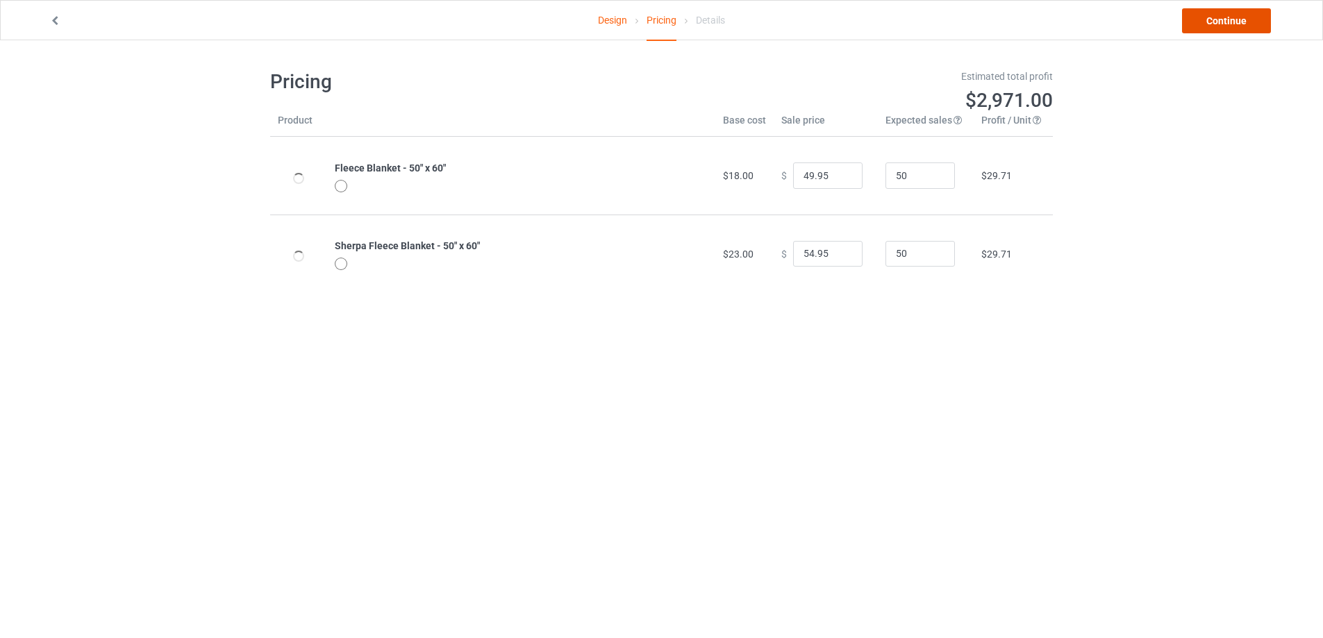
click at [1230, 22] on link "Continue" at bounding box center [1226, 20] width 89 height 25
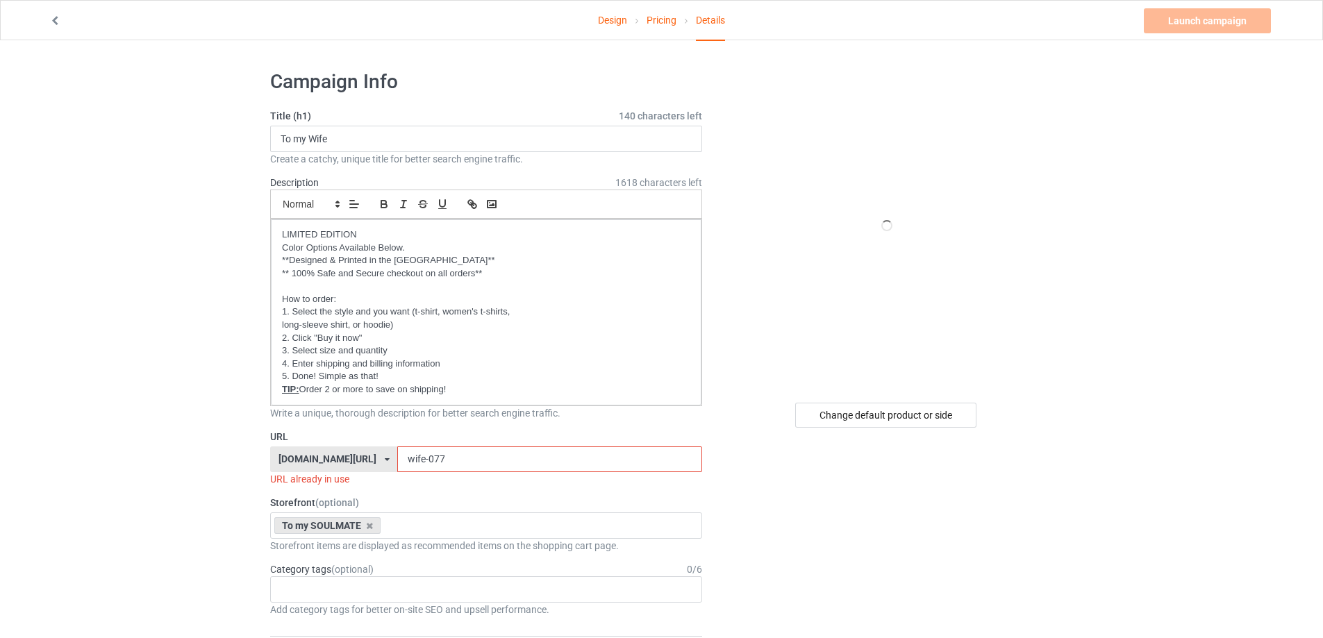
click at [451, 460] on input "wife-077" at bounding box center [549, 459] width 304 height 26
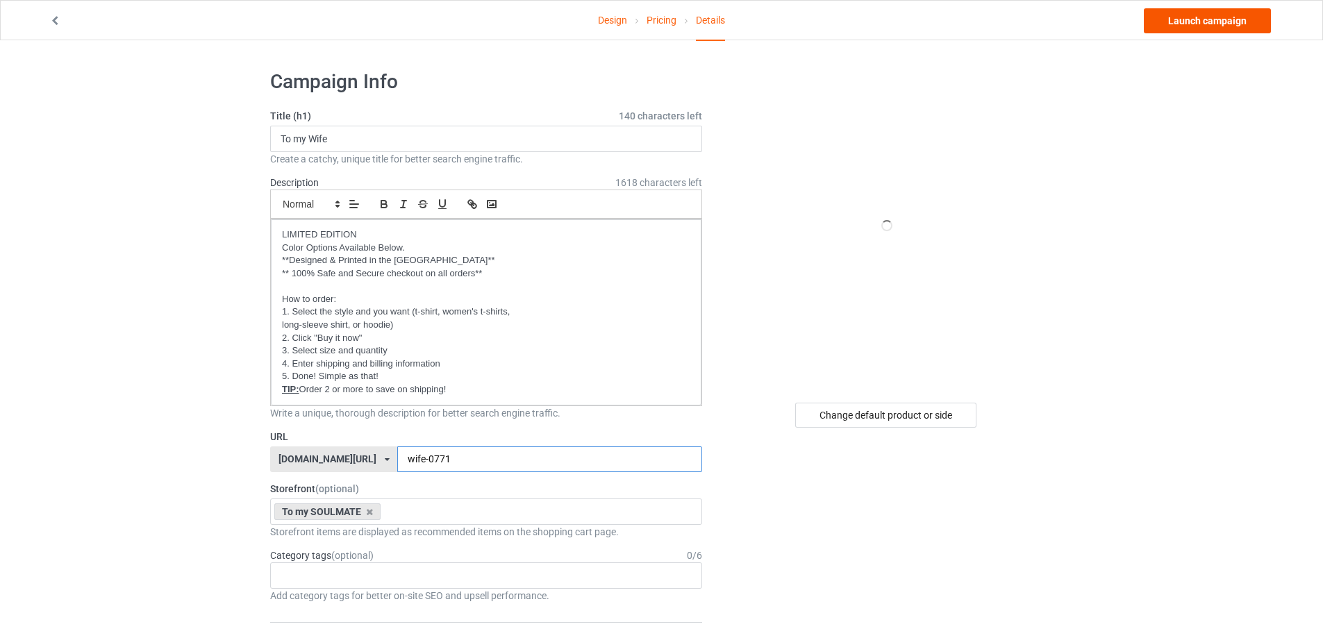
type input "wife-0771"
click at [1175, 22] on link "Launch campaign" at bounding box center [1207, 20] width 127 height 25
